Goal: Information Seeking & Learning: Learn about a topic

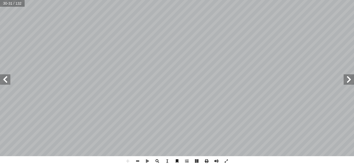
click at [140, 161] on span at bounding box center [138, 161] width 10 height 10
click at [133, 160] on span at bounding box center [138, 161] width 10 height 10
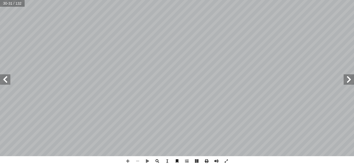
click at [133, 160] on span at bounding box center [138, 161] width 10 height 10
click at [2, 76] on span at bounding box center [5, 79] width 10 height 10
click at [128, 162] on span at bounding box center [128, 161] width 10 height 10
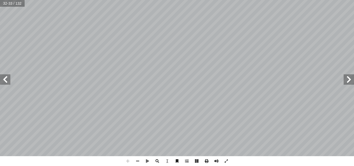
click at [128, 162] on span at bounding box center [128, 161] width 10 height 10
click at [145, 158] on div "28 ا ً بات افتراضية، علم ّ ربعة مرك أ ا تي الذي يحوي بعض المعلومات عن آ كمل الج…" at bounding box center [177, 83] width 354 height 166
click at [138, 161] on span at bounding box center [138, 161] width 10 height 10
click at [128, 161] on span at bounding box center [128, 161] width 10 height 10
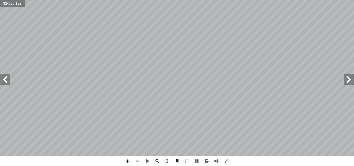
click at [128, 161] on span at bounding box center [128, 161] width 10 height 10
click at [138, 162] on span at bounding box center [138, 161] width 10 height 10
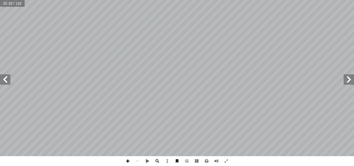
click at [127, 162] on span at bounding box center [128, 161] width 10 height 10
